Goal: Information Seeking & Learning: Learn about a topic

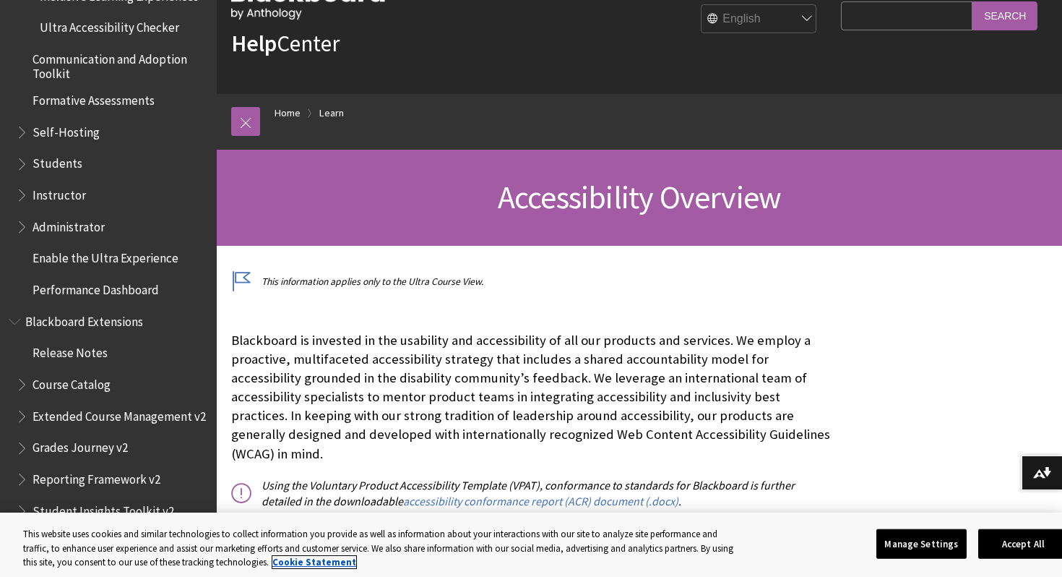
scroll to position [1324, 0]
click at [98, 162] on span "Students" at bounding box center [112, 164] width 192 height 25
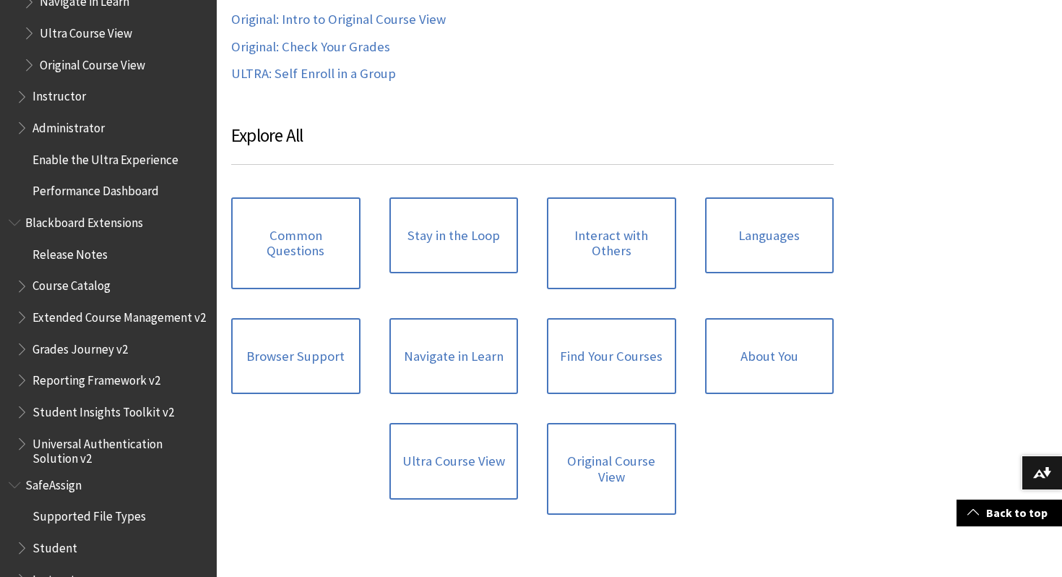
scroll to position [1738, 0]
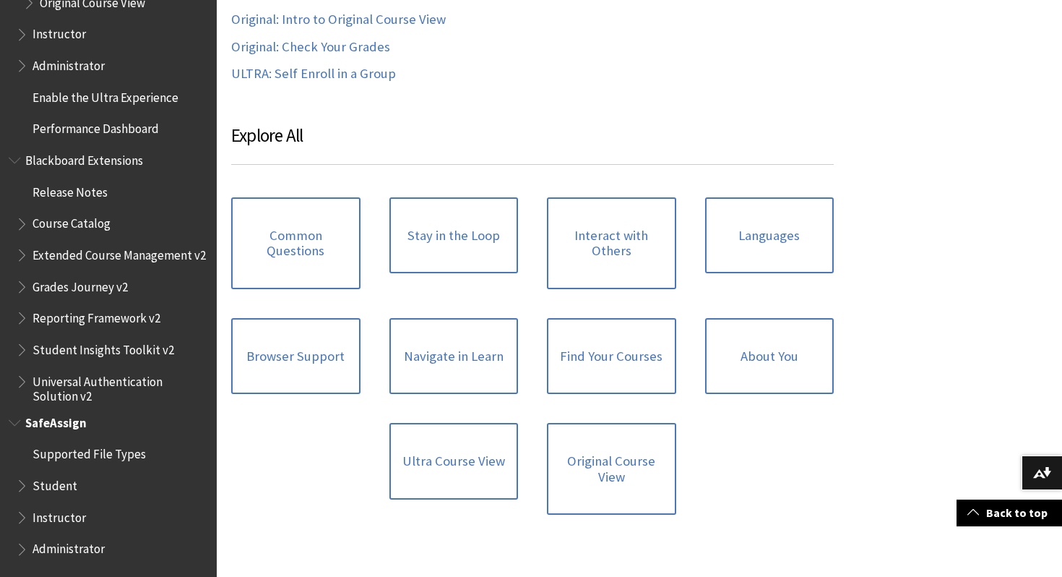
click at [106, 485] on span "Student" at bounding box center [112, 485] width 192 height 25
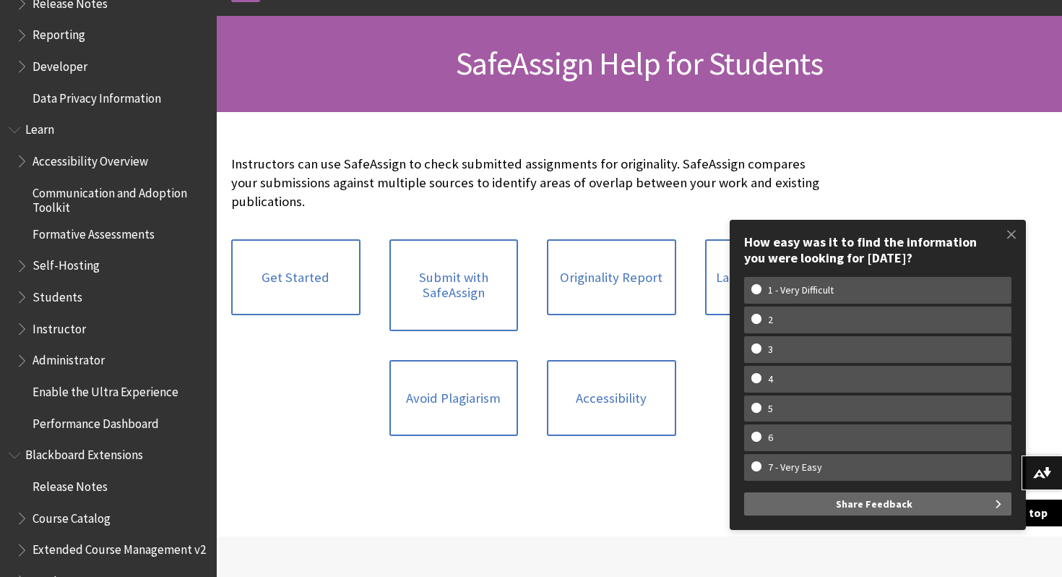
scroll to position [1612, 0]
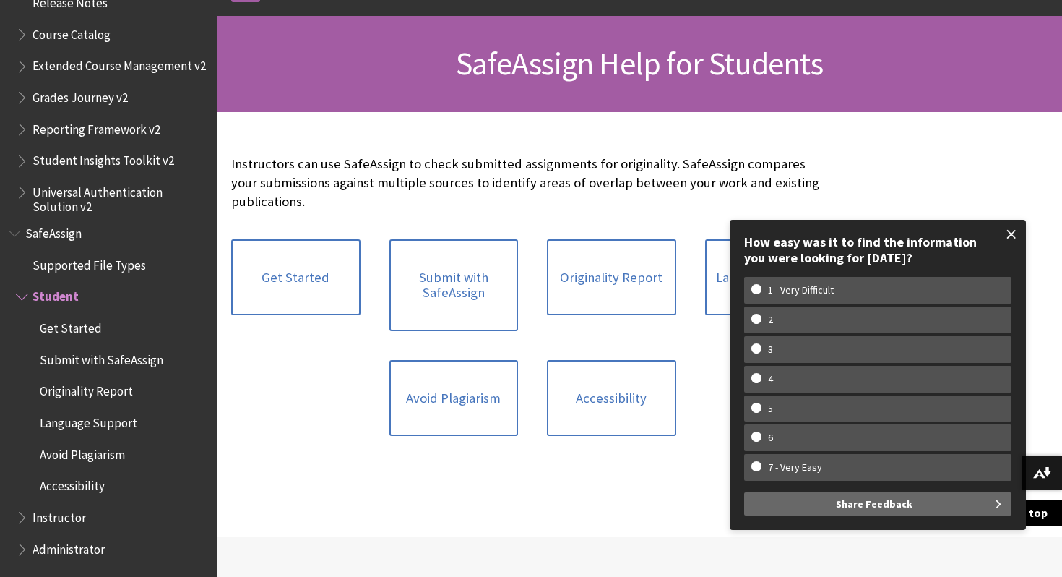
click at [1014, 236] on span at bounding box center [1011, 234] width 30 height 30
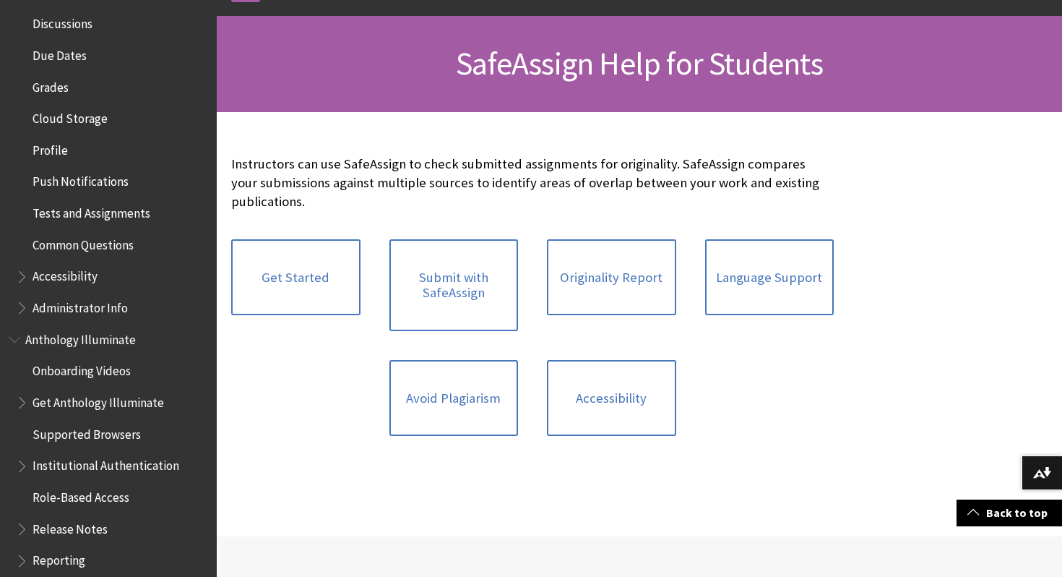
scroll to position [602, 0]
click at [85, 86] on span "Grades" at bounding box center [112, 89] width 192 height 25
